Goal: Task Accomplishment & Management: Manage account settings

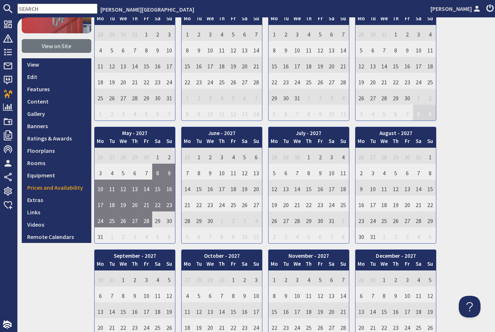
scroll to position [145, 0]
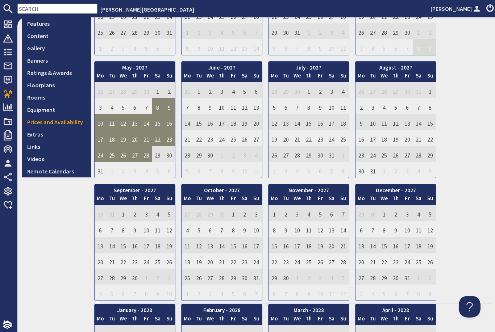
click at [164, 109] on td "9" at bounding box center [169, 106] width 12 height 16
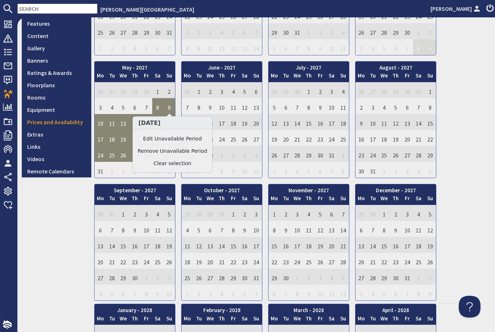
click at [175, 136] on link "Edit Unavailable Period" at bounding box center [173, 139] width 70 height 8
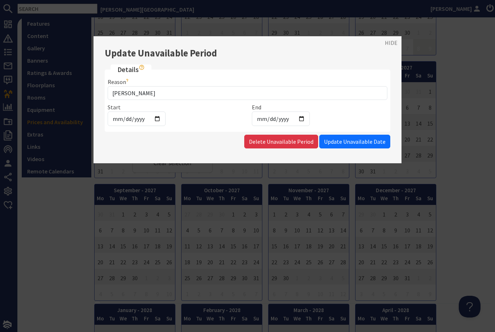
click at [393, 44] on link "HIDE" at bounding box center [391, 42] width 13 height 9
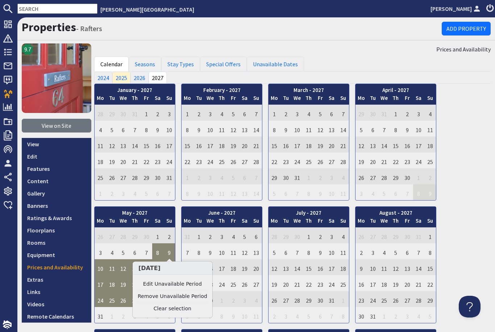
scroll to position [0, 0]
click at [121, 80] on link "2025" at bounding box center [121, 78] width 18 height 12
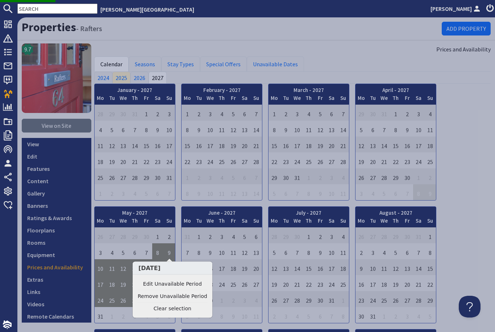
click at [462, 117] on div "January - 2027 Mo Tu We Th Fr Sa Su 28 29 30 31 1 2 3 4 Mo" at bounding box center [292, 265] width 396 height 363
click at [174, 305] on link "Clear selection" at bounding box center [173, 309] width 70 height 8
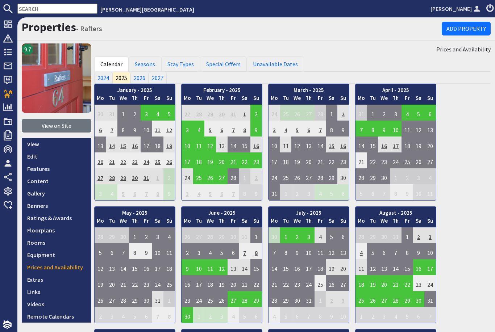
click at [198, 169] on td "25" at bounding box center [199, 176] width 12 height 16
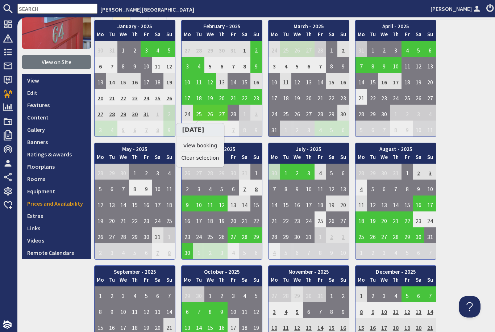
click at [458, 158] on div "January - 2025 Mo Tu We Th Fr Sa Su 30 31 1 2 3 4 5 6 Mo Tu" at bounding box center [292, 201] width 396 height 363
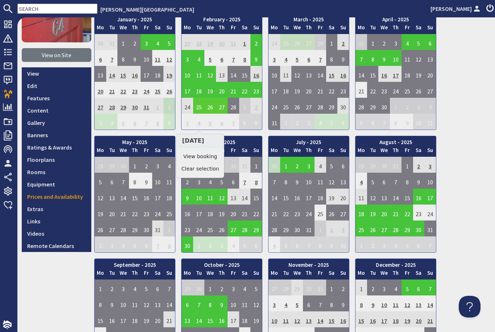
scroll to position [33, 0]
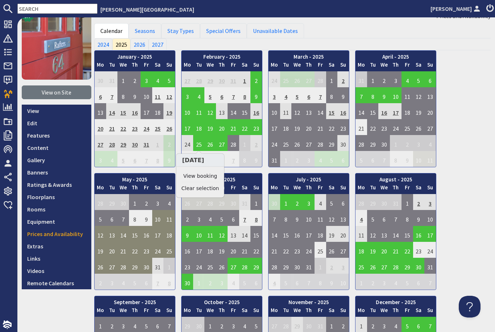
click at [124, 252] on td "21" at bounding box center [123, 250] width 12 height 16
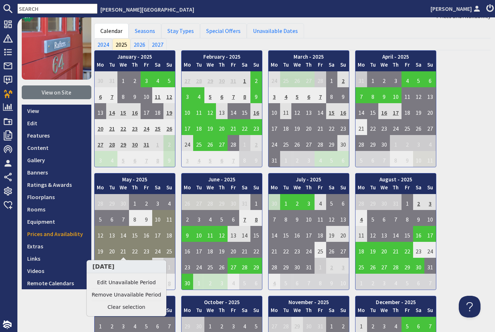
click at [132, 309] on link "Clear selection" at bounding box center [127, 308] width 70 height 8
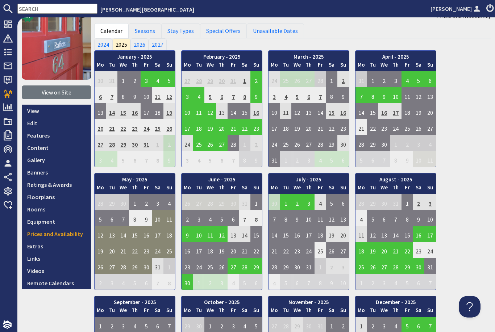
click at [113, 250] on td "20" at bounding box center [112, 250] width 12 height 16
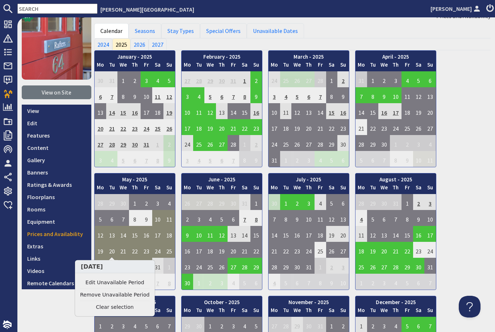
click at [121, 284] on link "Edit Unavailable Period" at bounding box center [115, 283] width 70 height 8
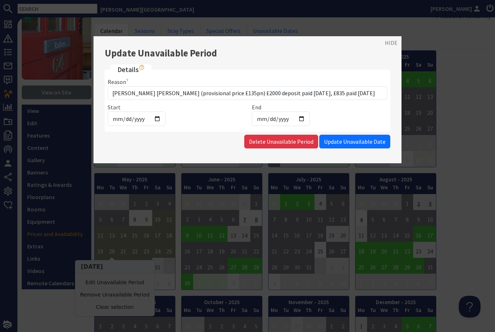
click at [392, 45] on link "HIDE" at bounding box center [391, 42] width 13 height 9
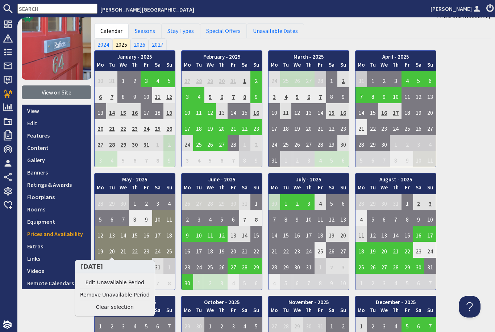
click at [121, 283] on link "Edit Unavailable Period" at bounding box center [115, 283] width 70 height 8
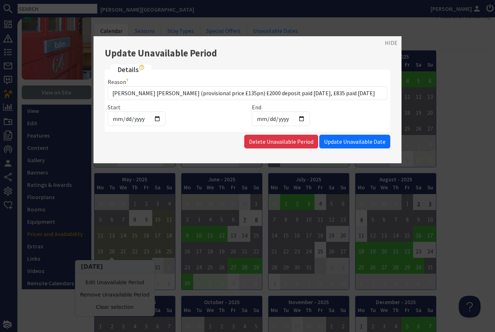
click at [390, 43] on link "HIDE" at bounding box center [391, 42] width 13 height 9
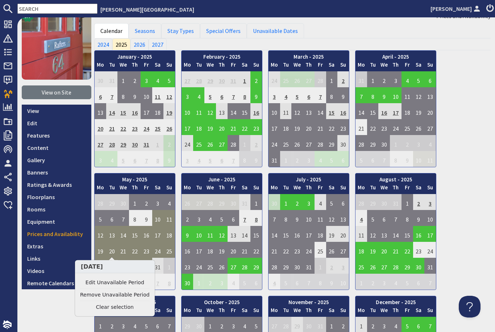
click at [147, 45] on link "2026" at bounding box center [139, 44] width 18 height 12
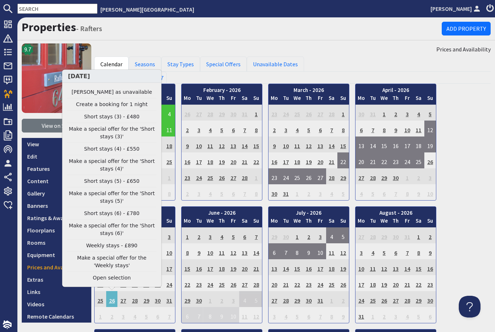
click at [212, 37] on div "Properties - Rafters Add Property" at bounding box center [255, 28] width 477 height 23
click at [191, 64] on link "Stay Types" at bounding box center [180, 64] width 39 height 15
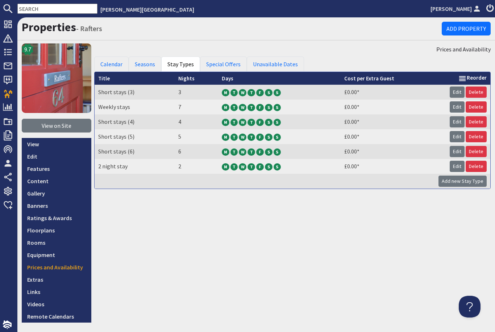
click at [145, 68] on link "Seasons" at bounding box center [145, 64] width 33 height 15
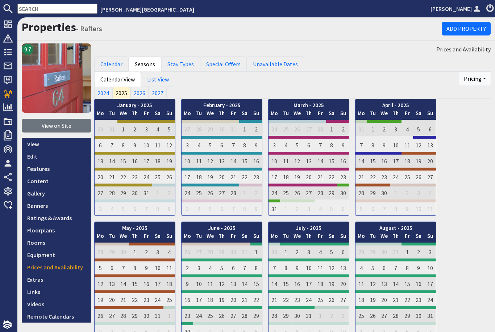
click at [110, 67] on link "Calendar" at bounding box center [111, 64] width 34 height 15
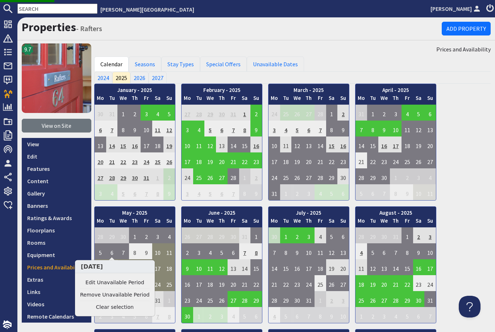
click at [146, 77] on link "2026" at bounding box center [139, 78] width 18 height 12
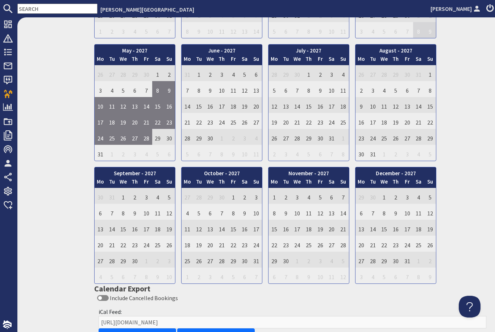
scroll to position [505, 0]
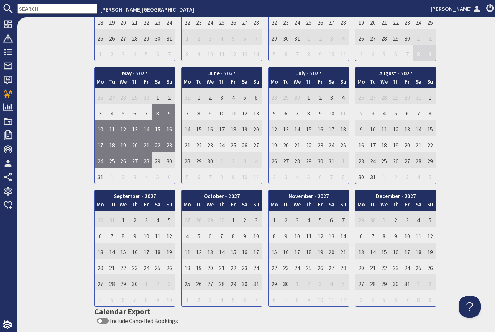
click at [466, 191] on div "January - 2027 Mo Tu We Th Fr Sa Su 28 29 30 31 1 2 3 4 Mo" at bounding box center [292, 125] width 396 height 363
